Goal: Task Accomplishment & Management: Manage account settings

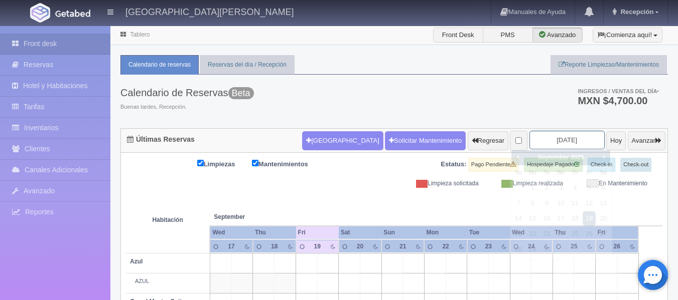
click at [562, 142] on input "2025-09-19" at bounding box center [566, 140] width 75 height 19
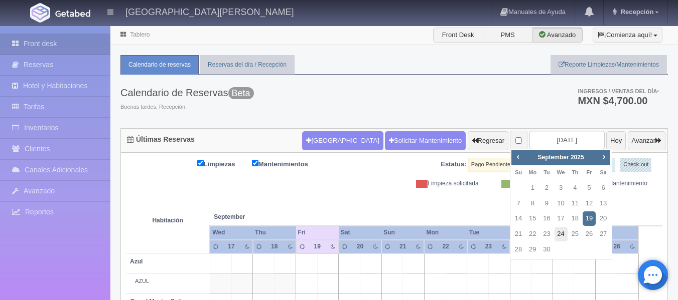
click at [565, 238] on link "24" at bounding box center [560, 234] width 13 height 15
type input "[DATE]"
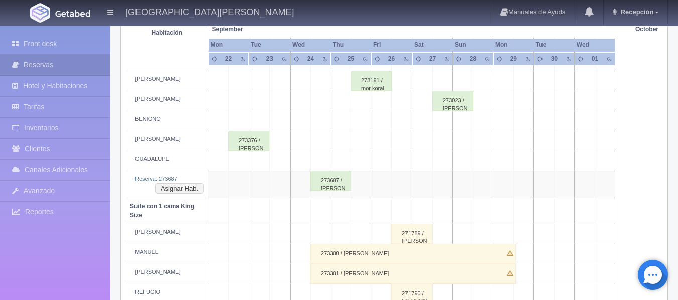
scroll to position [401, 0]
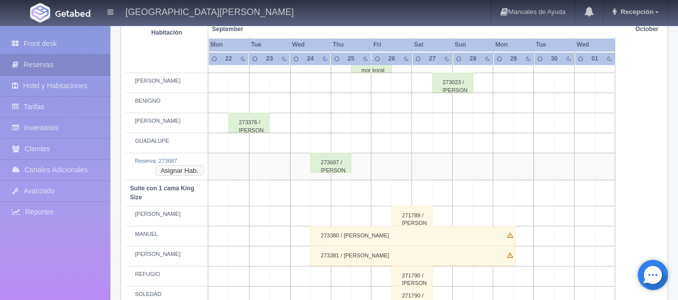
click at [192, 168] on button "Asignar Hab." at bounding box center [179, 170] width 49 height 11
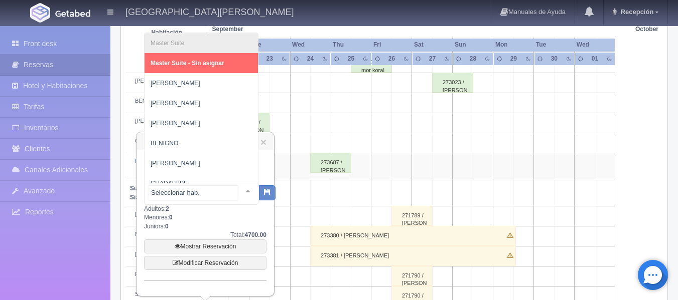
click at [241, 186] on div at bounding box center [248, 191] width 20 height 15
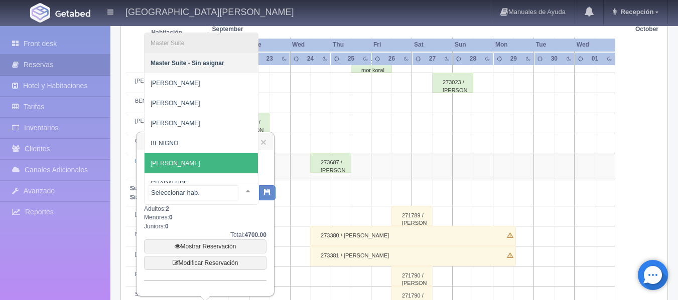
scroll to position [11, 0]
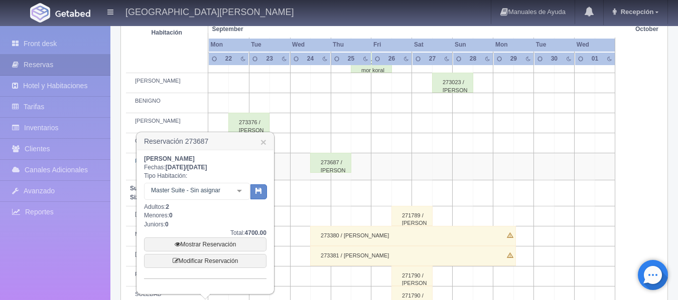
click at [279, 136] on td at bounding box center [279, 143] width 21 height 20
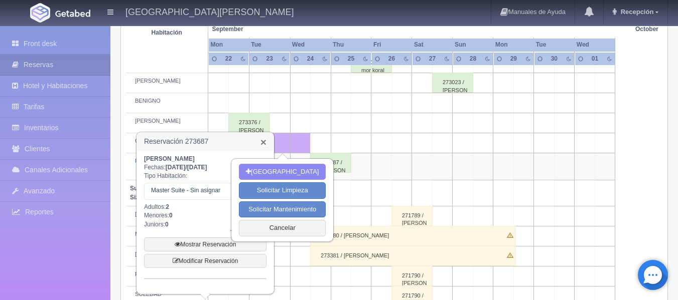
click at [265, 138] on link "×" at bounding box center [263, 142] width 6 height 11
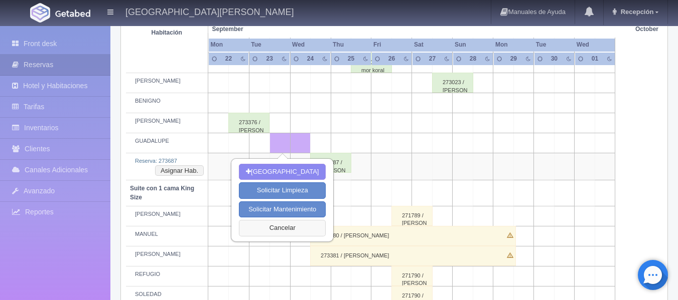
click at [288, 228] on button "Cancelar" at bounding box center [282, 228] width 87 height 17
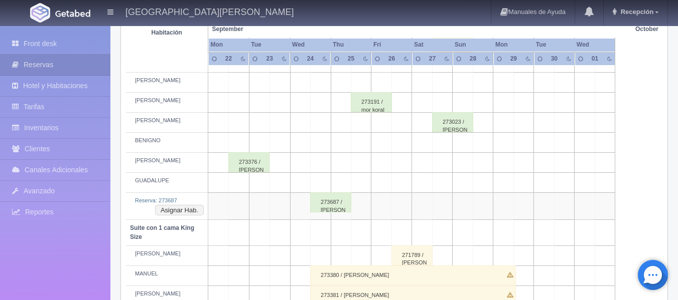
scroll to position [301, 0]
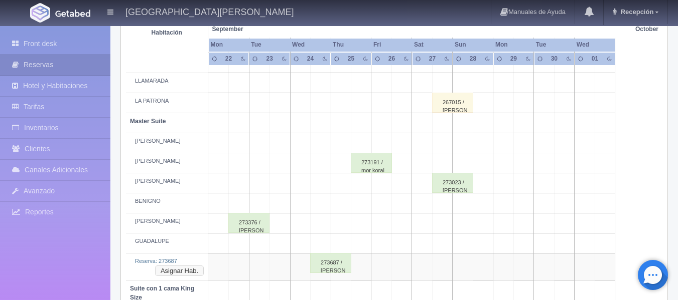
click at [184, 275] on button "Asignar Hab." at bounding box center [179, 271] width 49 height 11
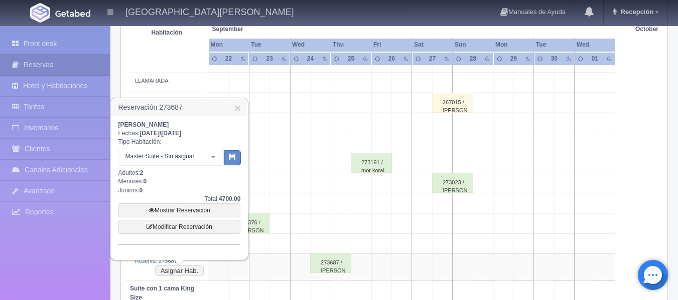
click at [215, 159] on div at bounding box center [213, 156] width 20 height 15
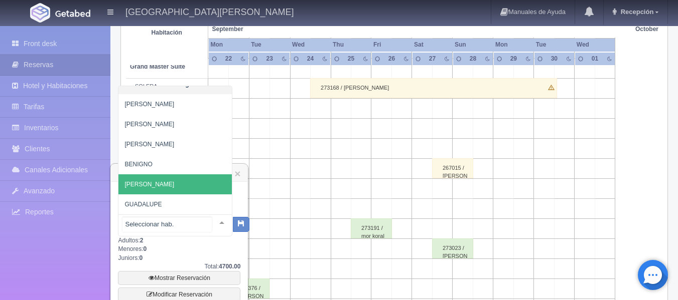
scroll to position [251, 0]
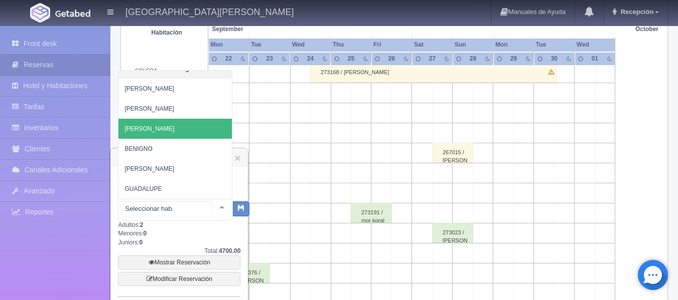
click at [176, 128] on span "[PERSON_NAME]" at bounding box center [174, 129] width 113 height 20
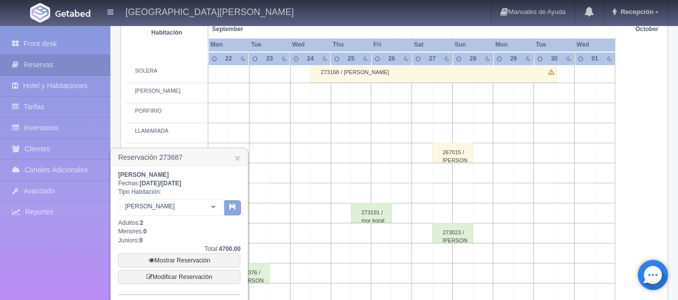
click at [232, 206] on icon "button" at bounding box center [232, 207] width 7 height 7
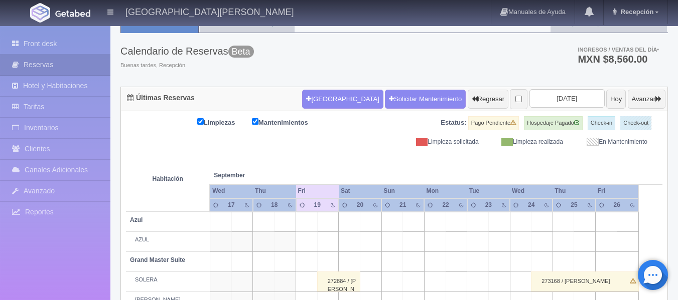
scroll to position [25, 0]
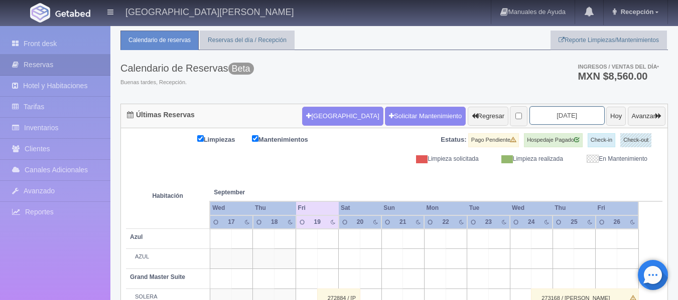
click at [536, 118] on input "2025-09-19" at bounding box center [566, 115] width 75 height 19
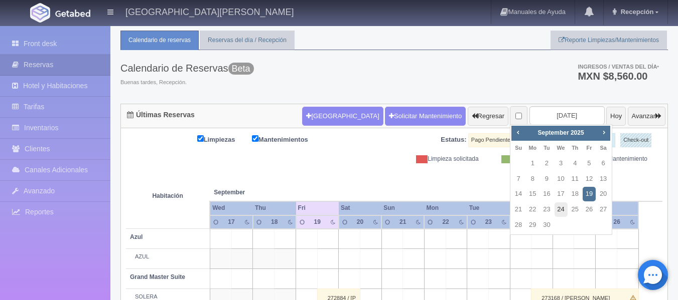
click at [560, 209] on link "24" at bounding box center [560, 210] width 13 height 15
type input "[DATE]"
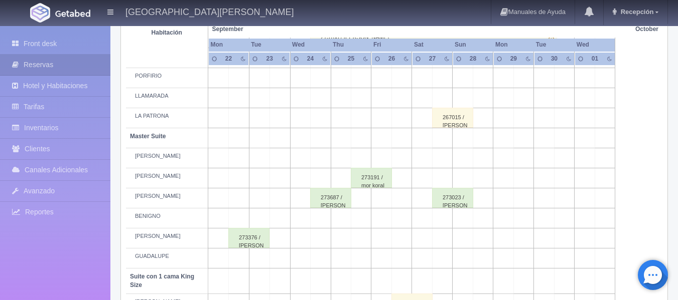
scroll to position [301, 0]
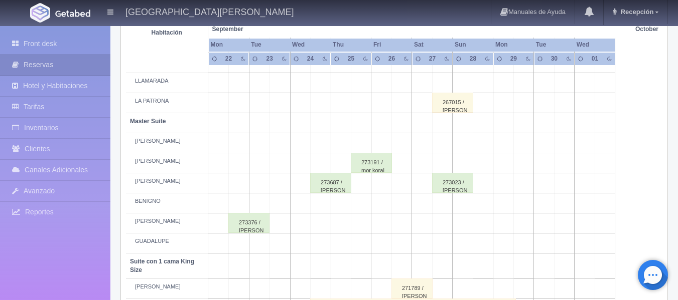
click at [334, 190] on div "273687 / [PERSON_NAME]" at bounding box center [330, 183] width 41 height 20
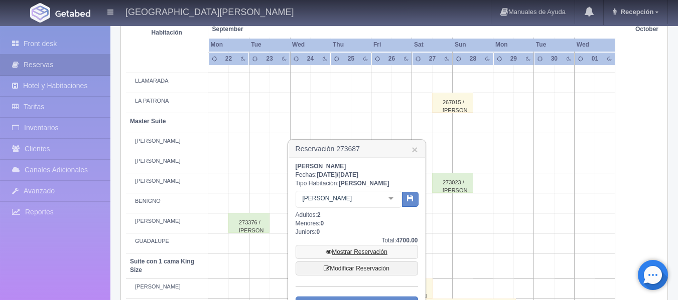
click at [351, 249] on link "Mostrar Reservación" at bounding box center [356, 252] width 122 height 14
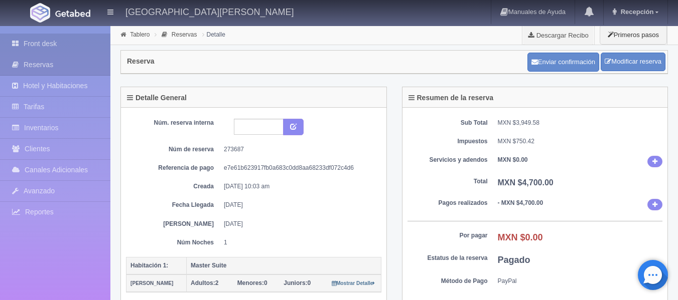
click at [77, 40] on link "Front desk" at bounding box center [55, 44] width 110 height 21
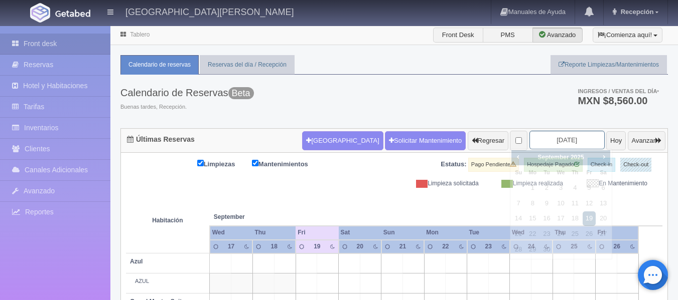
click at [541, 142] on input "[DATE]" at bounding box center [566, 140] width 75 height 19
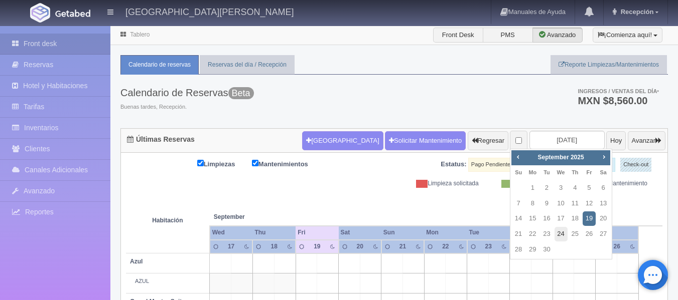
click at [556, 231] on link "24" at bounding box center [560, 234] width 13 height 15
type input "[DATE]"
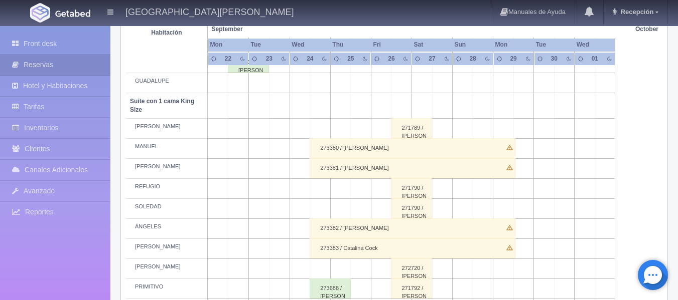
scroll to position [451, 0]
